Goal: Information Seeking & Learning: Learn about a topic

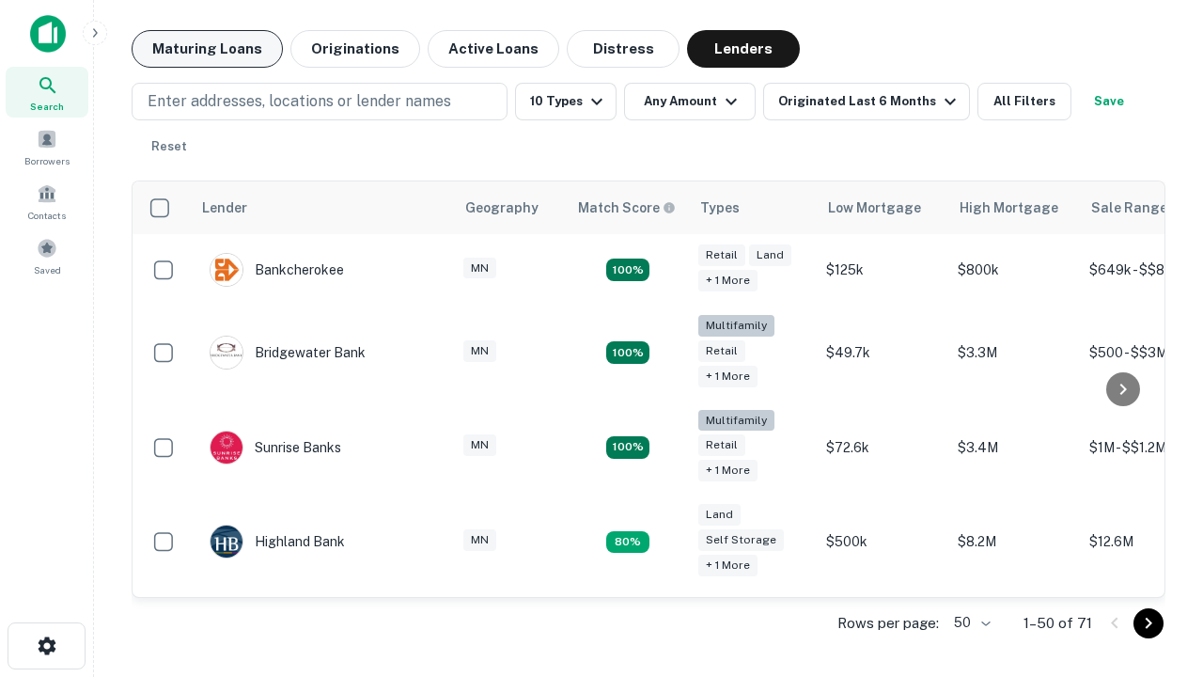
click at [207, 49] on button "Maturing Loans" at bounding box center [207, 49] width 151 height 38
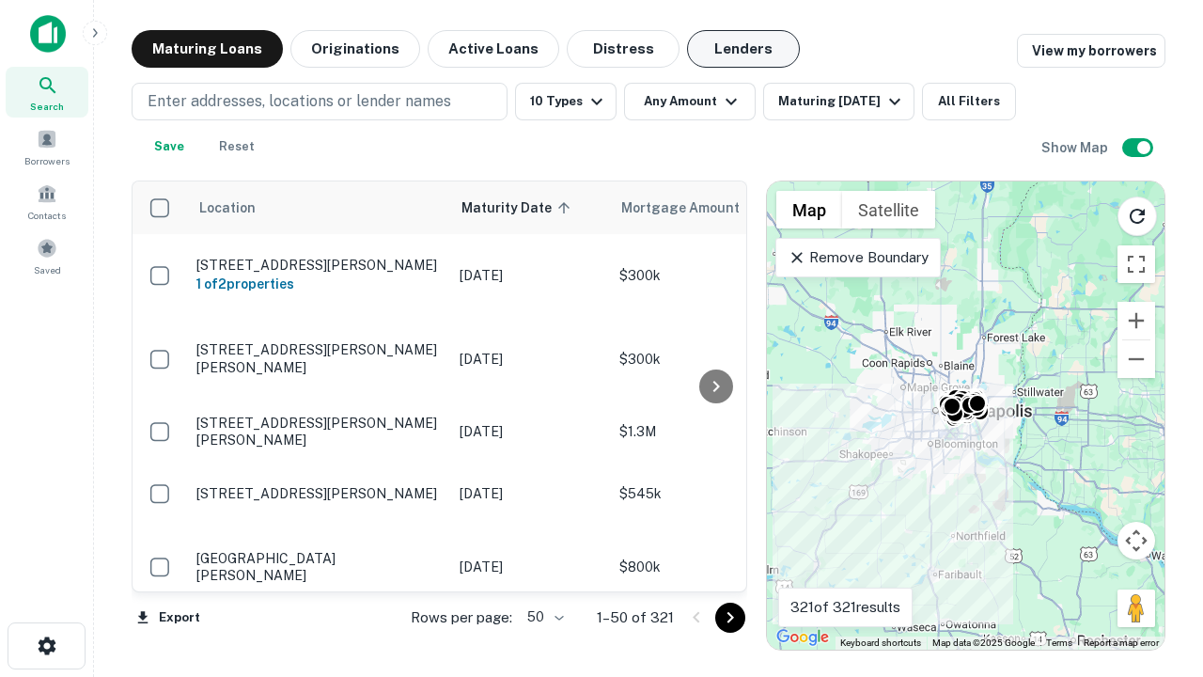
click at [744, 49] on button "Lenders" at bounding box center [743, 49] width 113 height 38
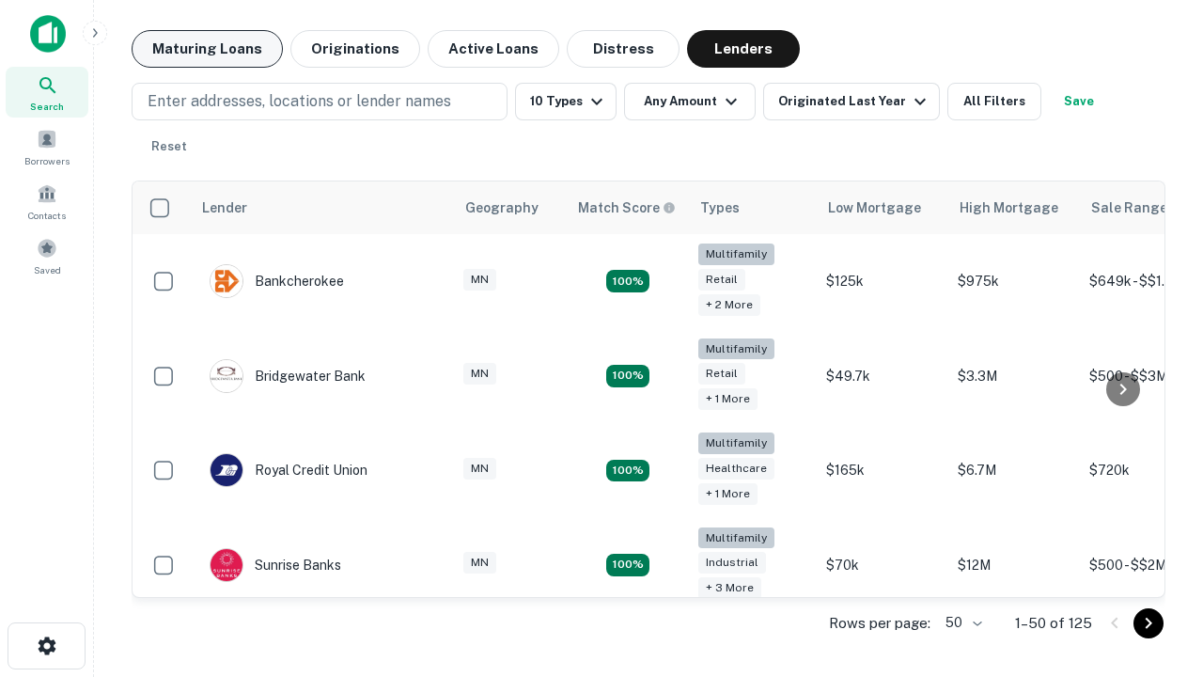
click at [207, 49] on button "Maturing Loans" at bounding box center [207, 49] width 151 height 38
